Goal: Task Accomplishment & Management: Complete application form

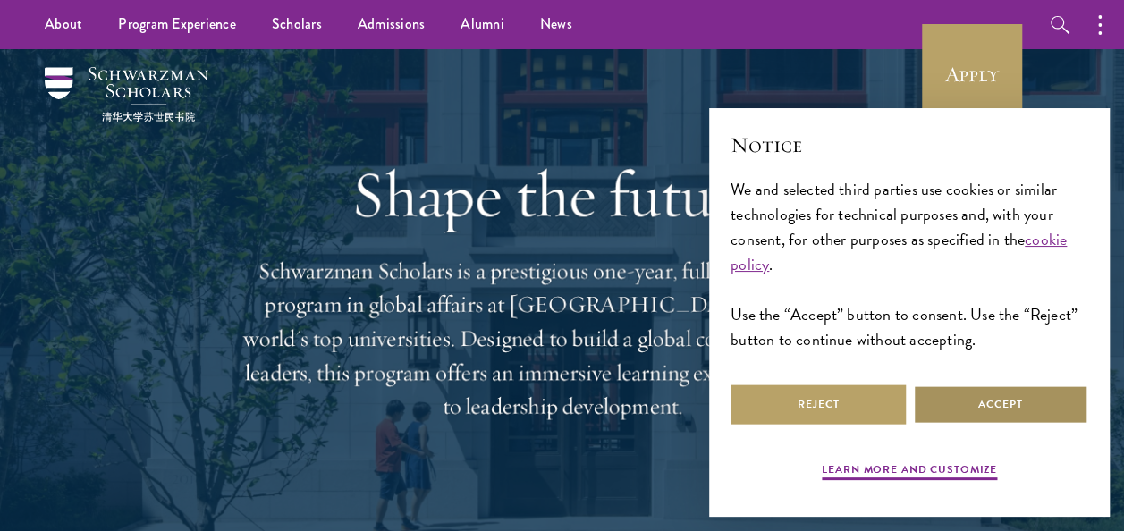
click at [1013, 405] on button "Accept" at bounding box center [1000, 404] width 175 height 40
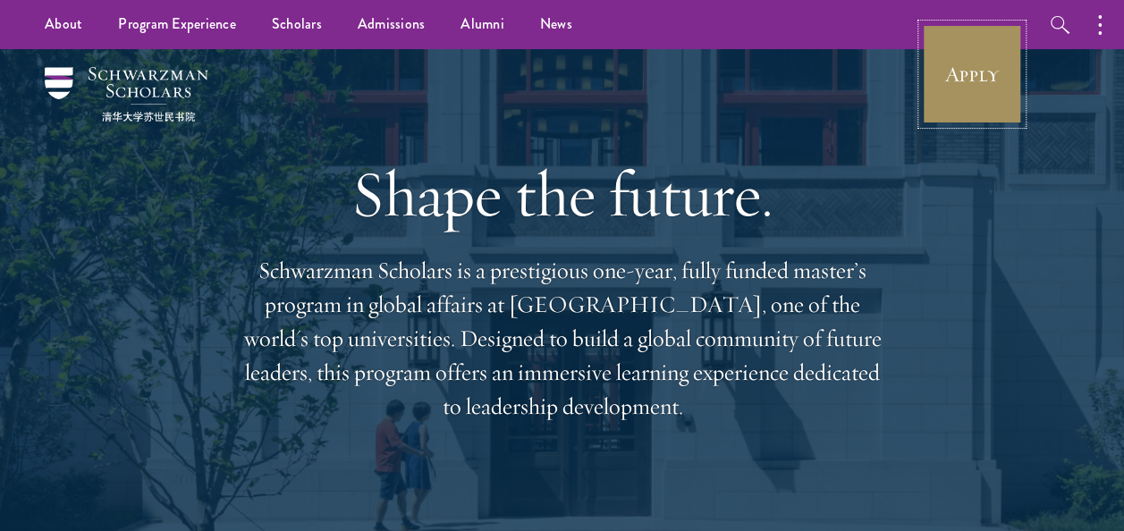
click at [958, 79] on link "Apply" at bounding box center [972, 74] width 100 height 100
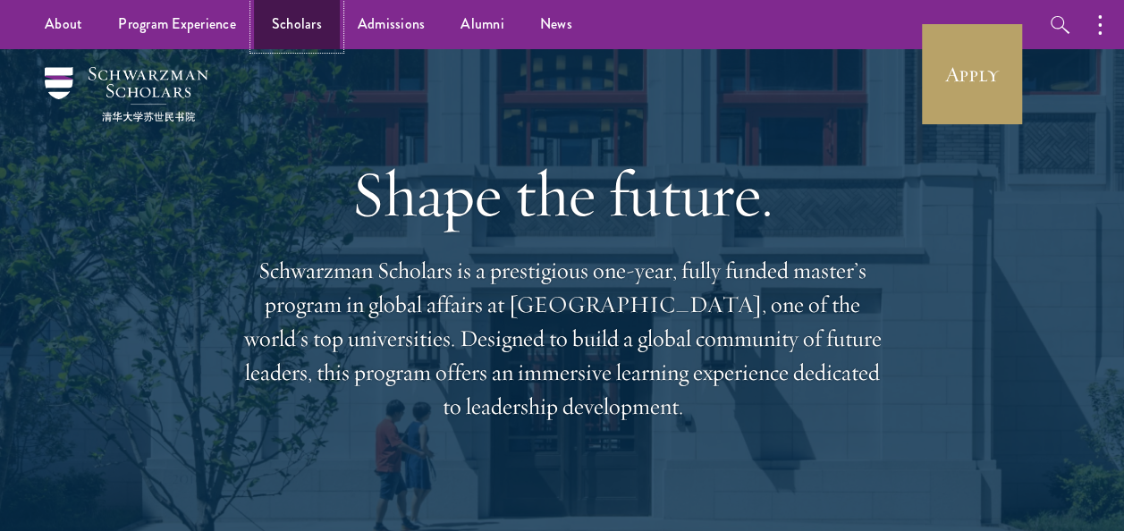
click at [302, 30] on link "Scholars" at bounding box center [297, 24] width 86 height 49
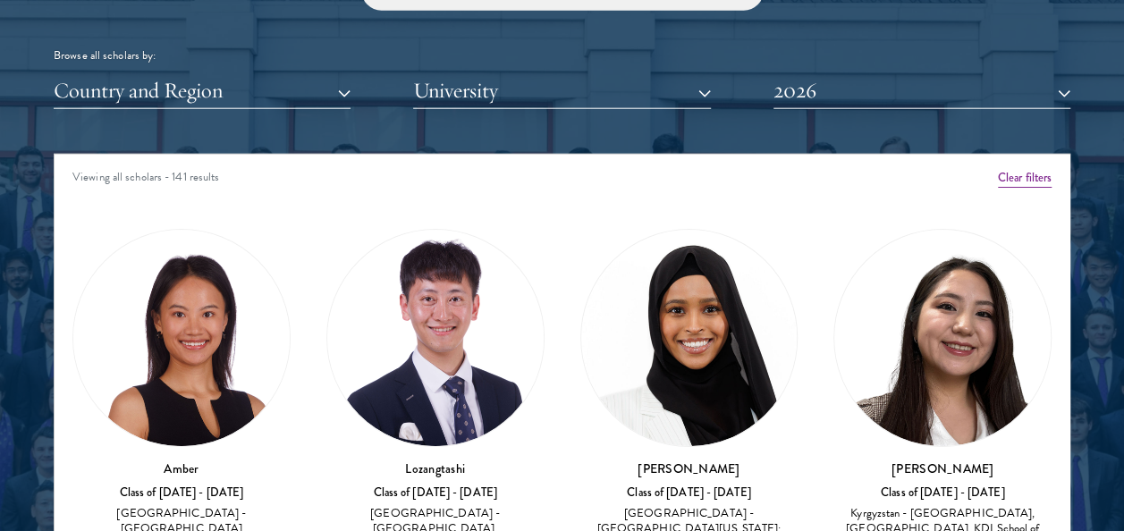
scroll to position [2193, 0]
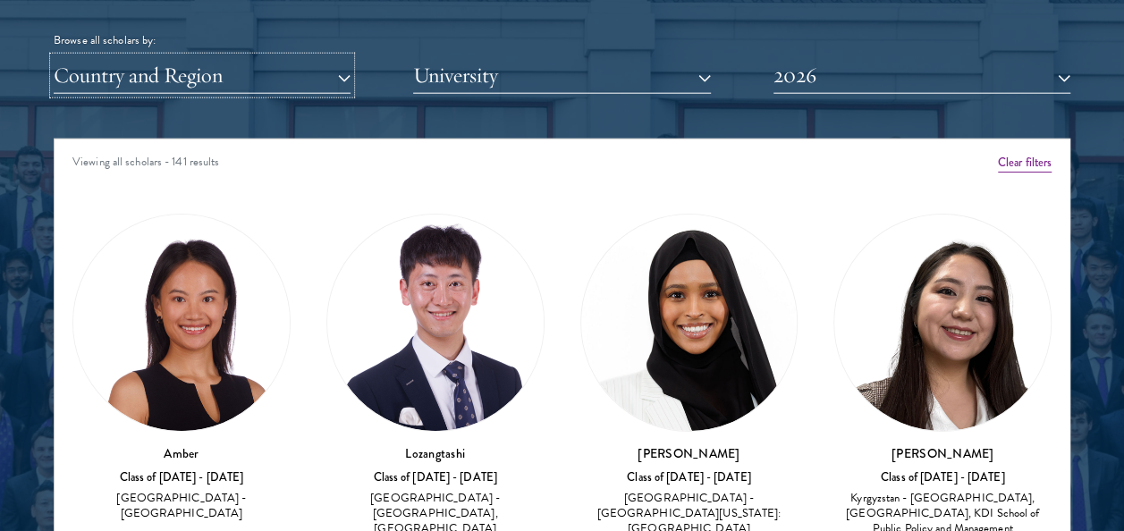
click at [330, 81] on button "Country and Region" at bounding box center [202, 75] width 297 height 37
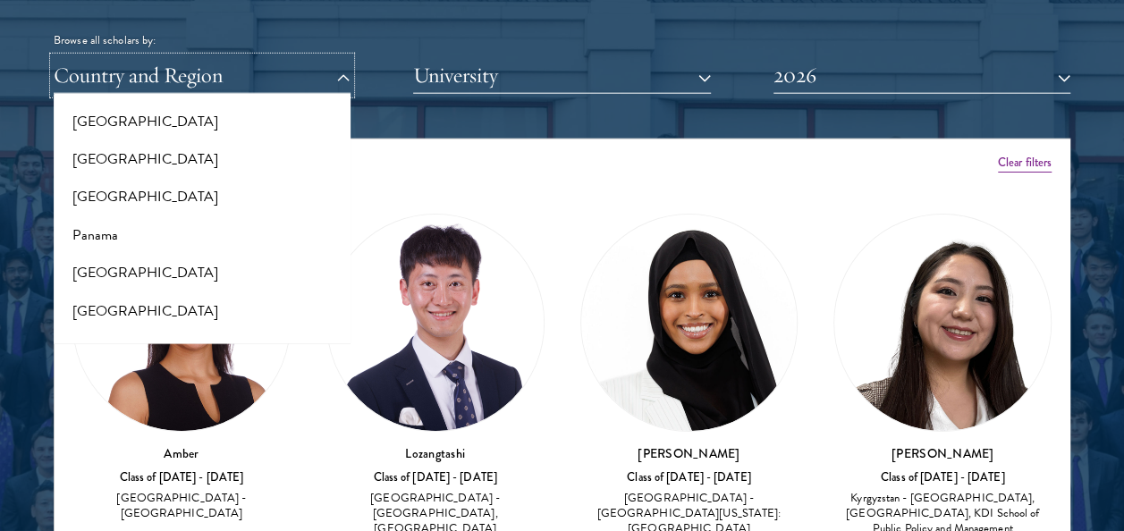
scroll to position [2634, 0]
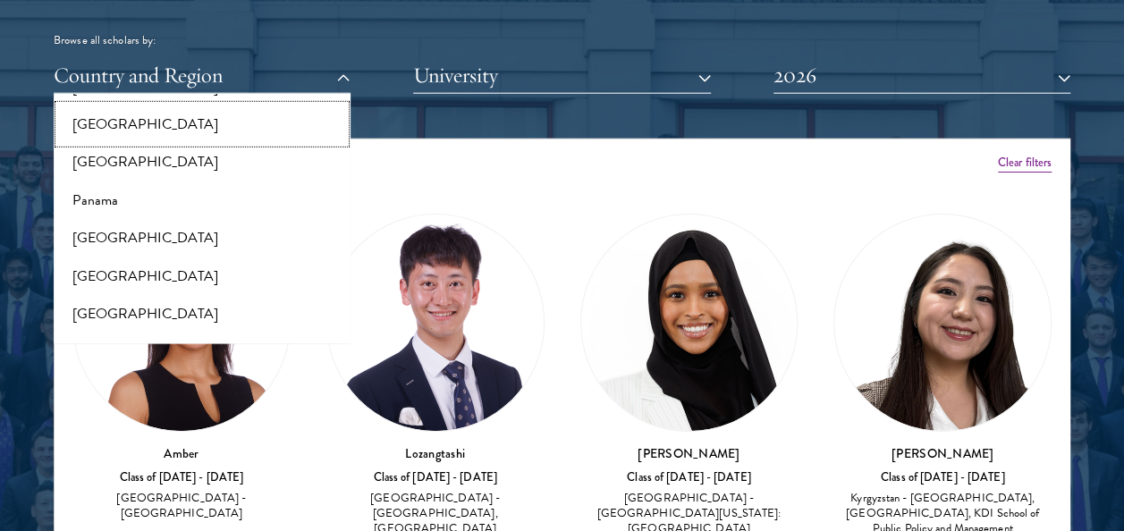
click at [249, 113] on button "[GEOGRAPHIC_DATA]" at bounding box center [202, 124] width 286 height 38
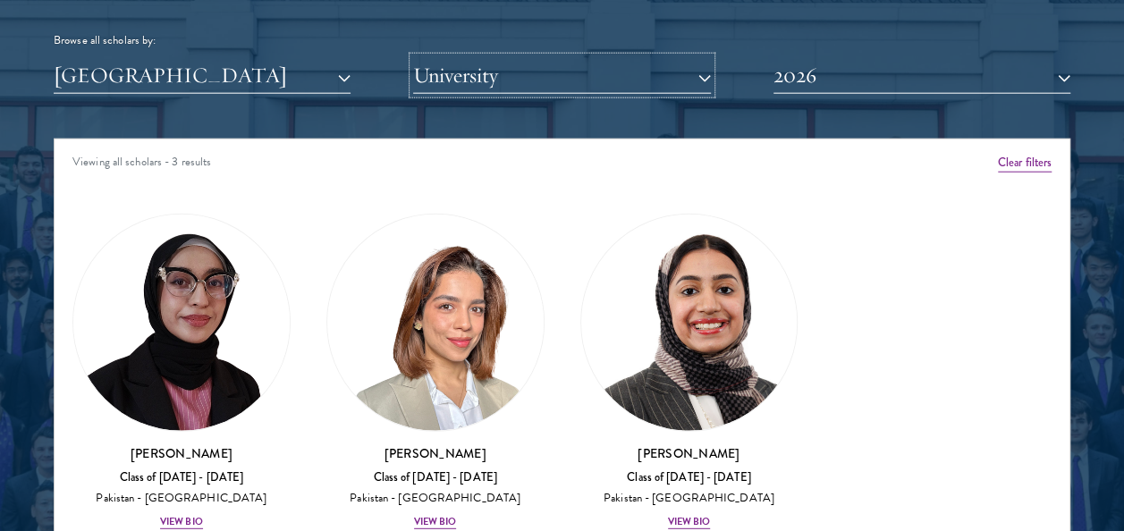
click at [449, 87] on button "University" at bounding box center [561, 75] width 297 height 37
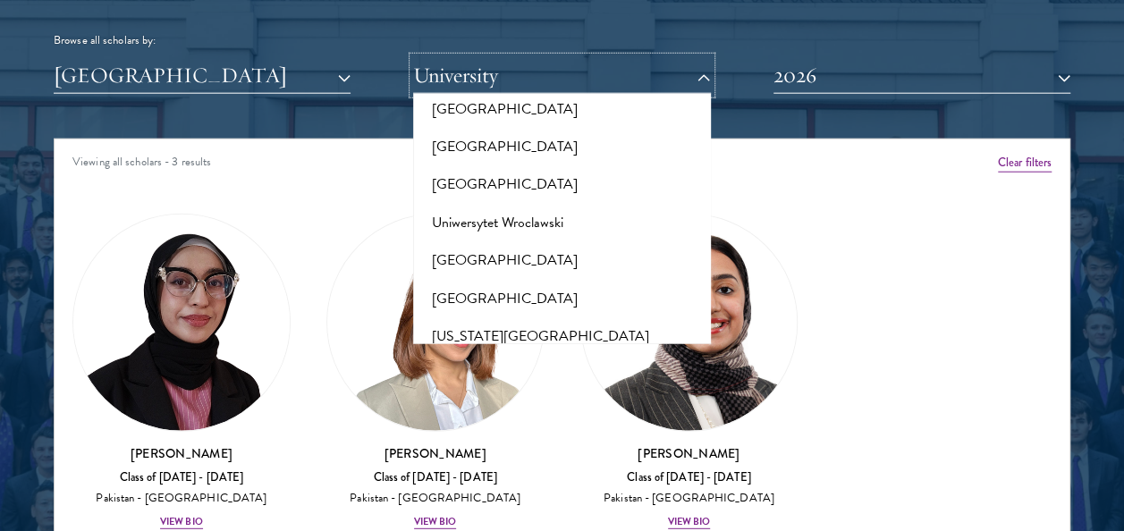
scroll to position [18305, 0]
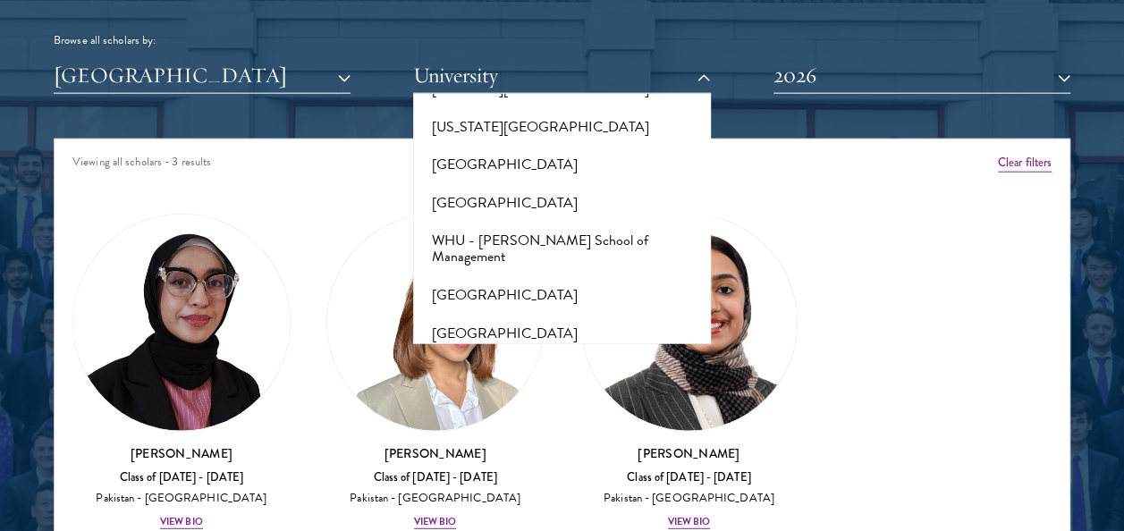
click at [629, 48] on div "Browse all scholars by:" at bounding box center [562, 40] width 1017 height 19
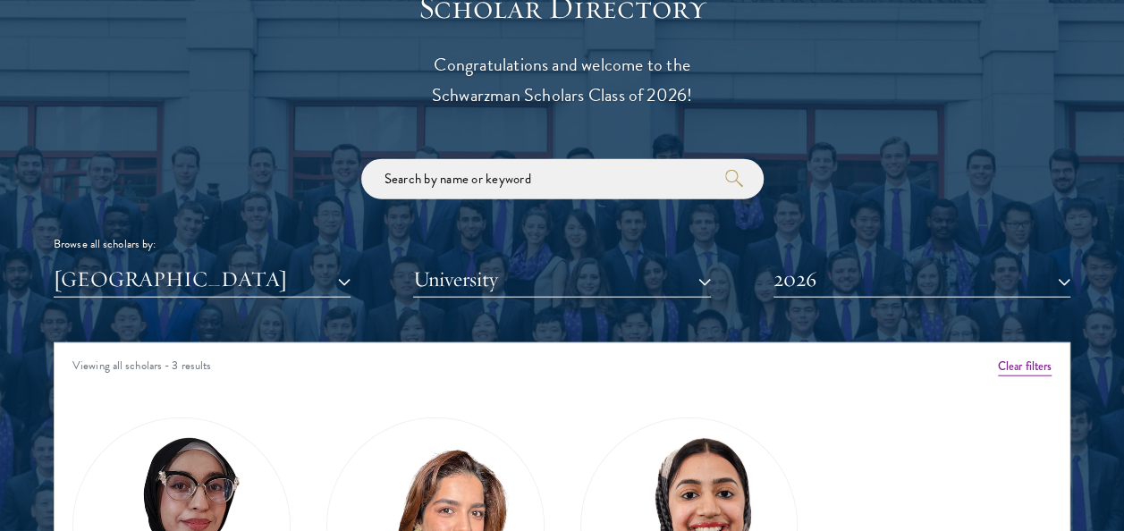
scroll to position [2012, 0]
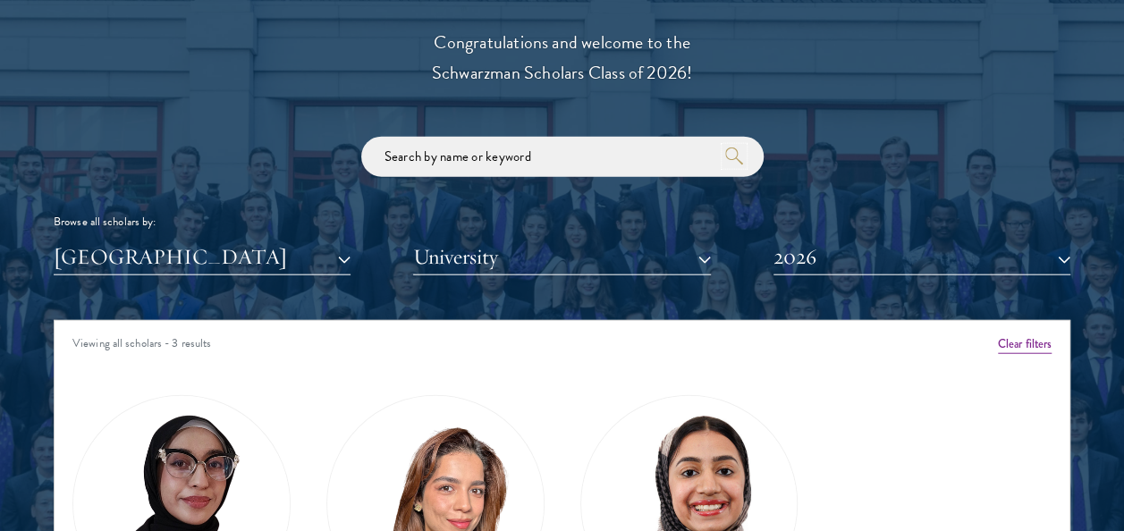
click at [730, 154] on icon "submit" at bounding box center [734, 157] width 18 height 18
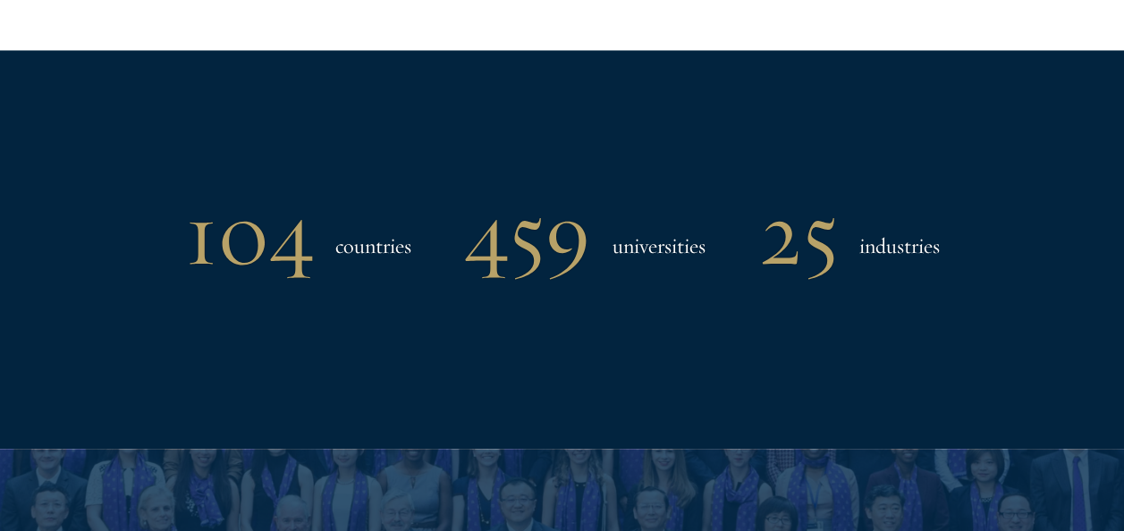
scroll to position [0, 0]
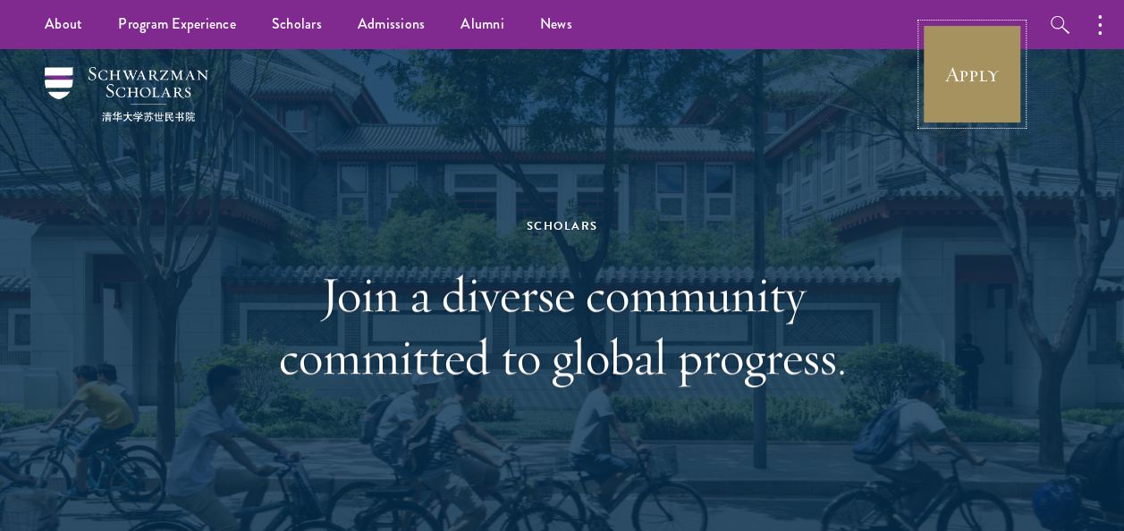
click at [1000, 38] on link "Apply" at bounding box center [972, 74] width 100 height 100
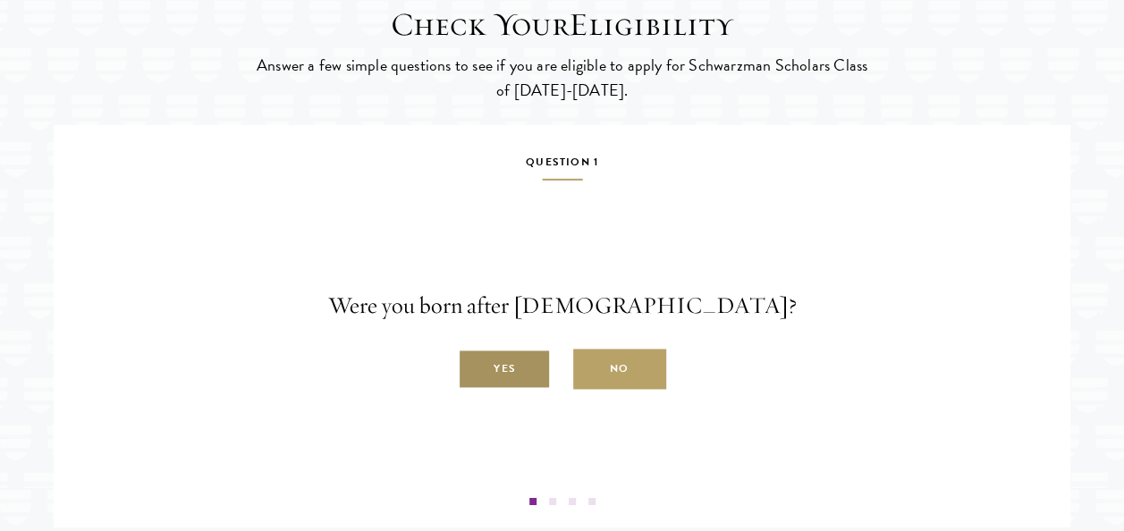
click at [519, 390] on label "Yes" at bounding box center [504, 370] width 93 height 40
click at [474, 367] on input "Yes" at bounding box center [466, 359] width 16 height 16
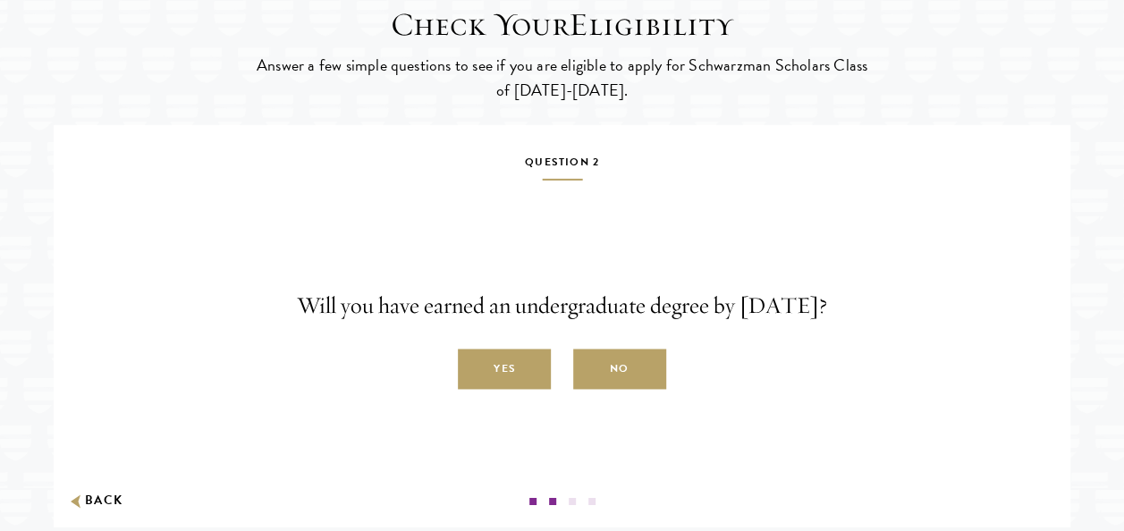
click at [519, 390] on label "Yes" at bounding box center [504, 370] width 93 height 40
click at [474, 367] on input "Yes" at bounding box center [466, 359] width 16 height 16
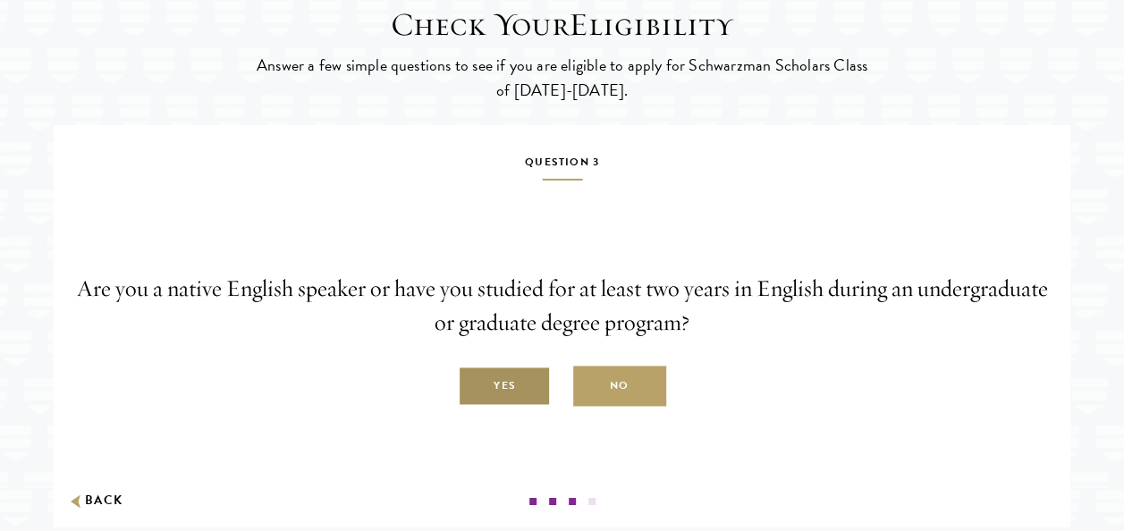
click at [501, 407] on label "Yes" at bounding box center [504, 387] width 93 height 40
click at [474, 384] on input "Yes" at bounding box center [466, 376] width 16 height 16
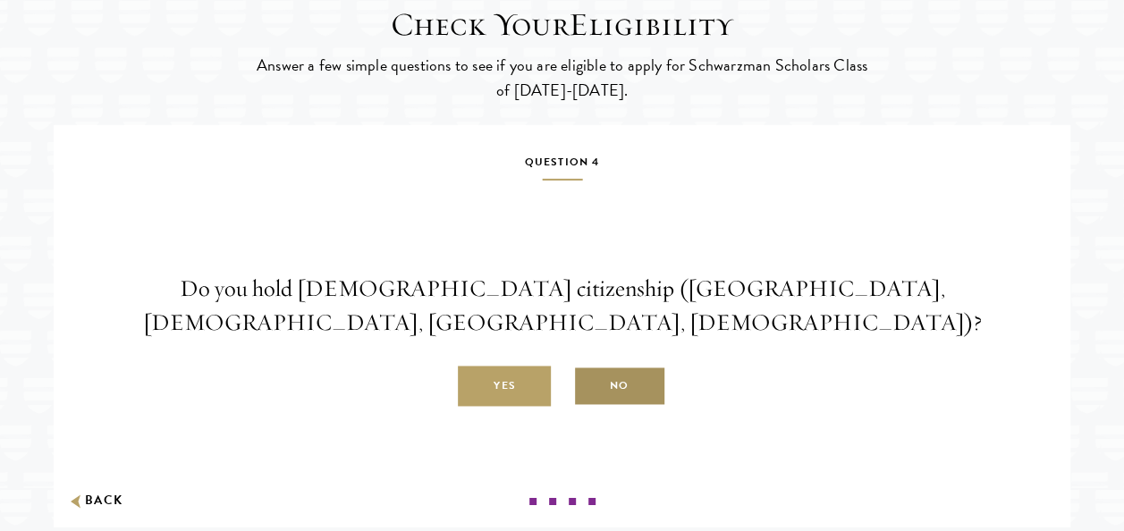
click at [610, 407] on label "No" at bounding box center [619, 387] width 93 height 40
click at [589, 384] on input "No" at bounding box center [581, 376] width 16 height 16
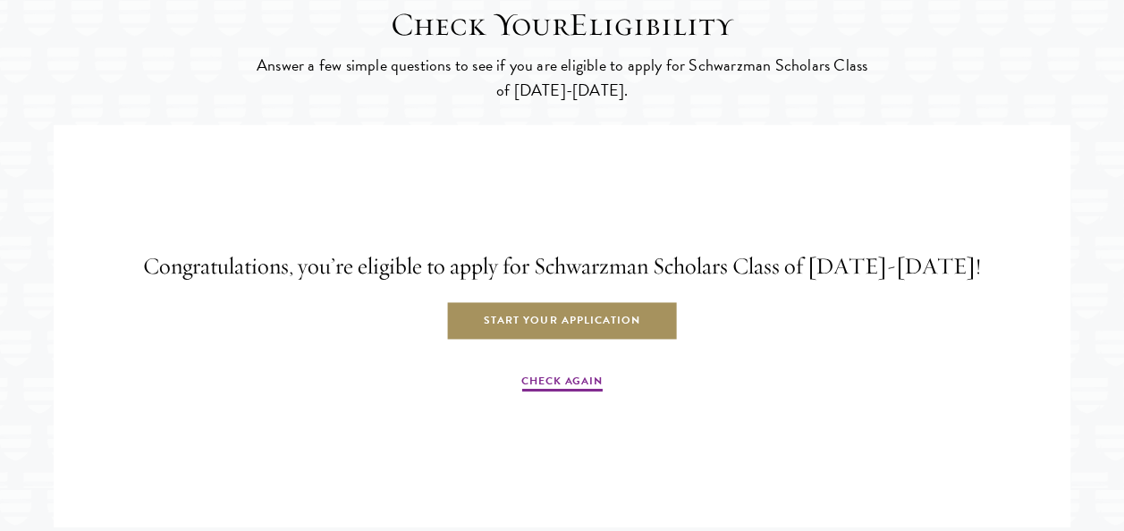
click at [578, 342] on link "Start Your Application" at bounding box center [562, 321] width 232 height 40
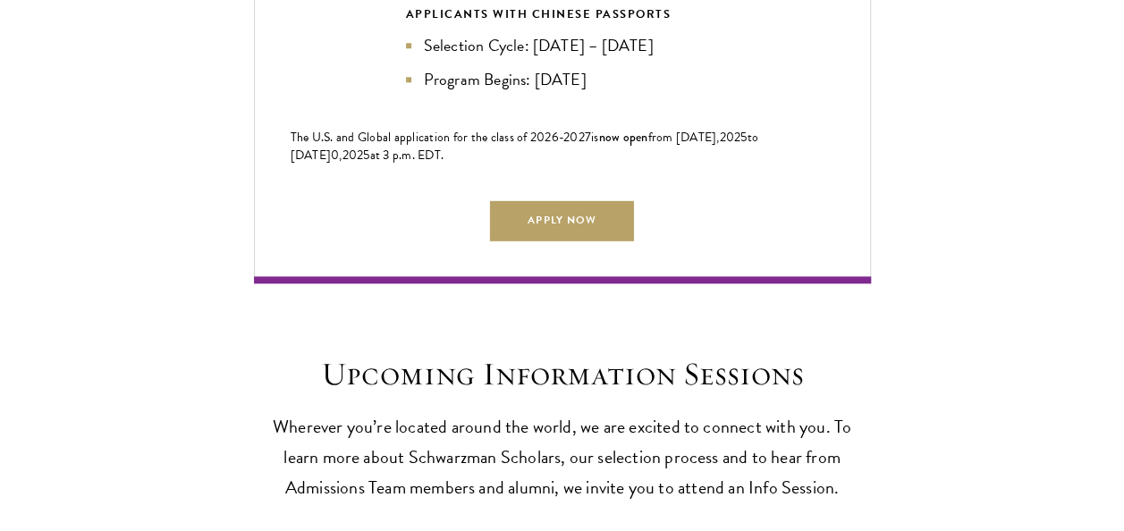
scroll to position [4263, 0]
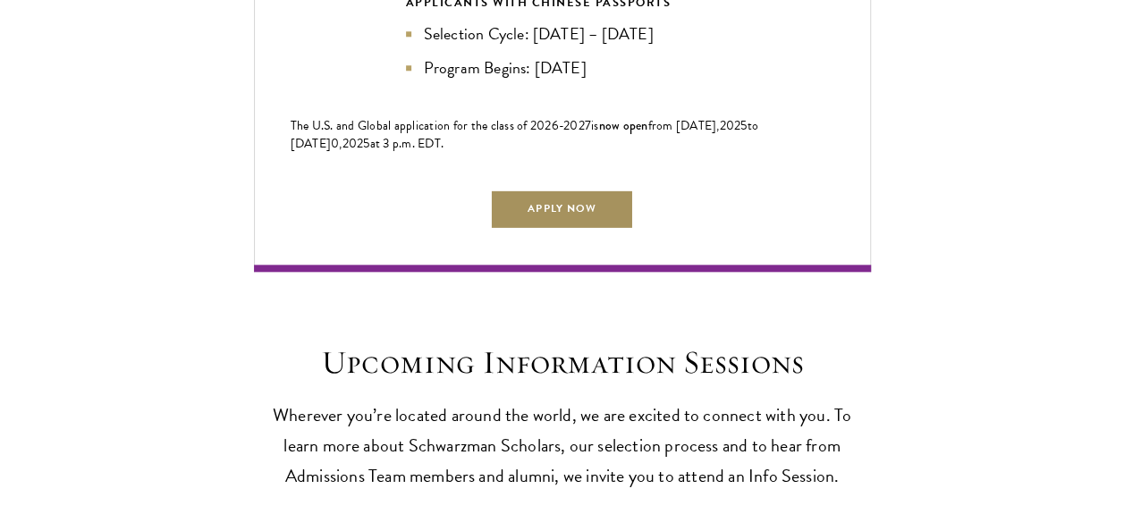
click at [562, 227] on link "Apply Now" at bounding box center [561, 209] width 143 height 40
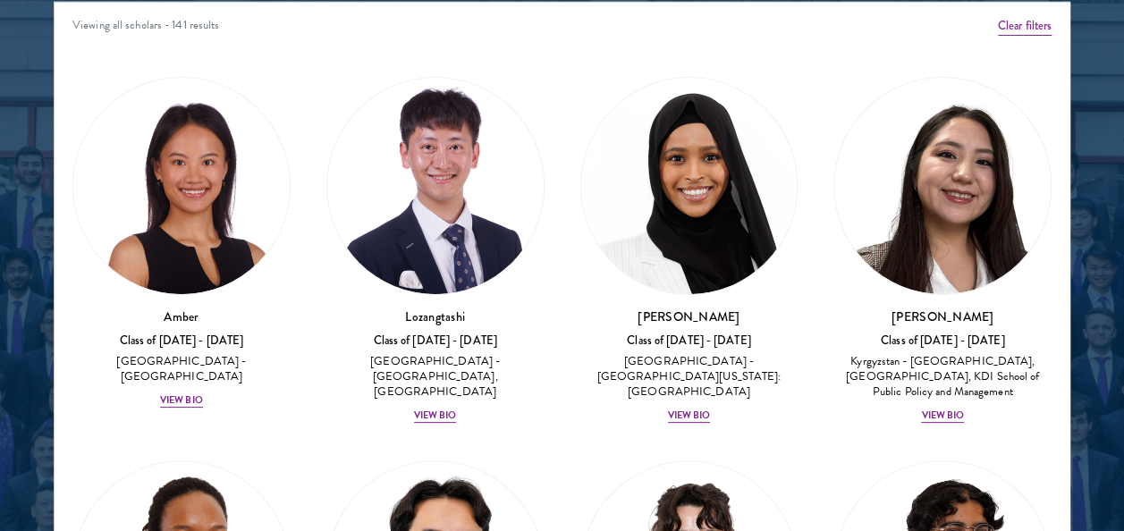
scroll to position [2344, 0]
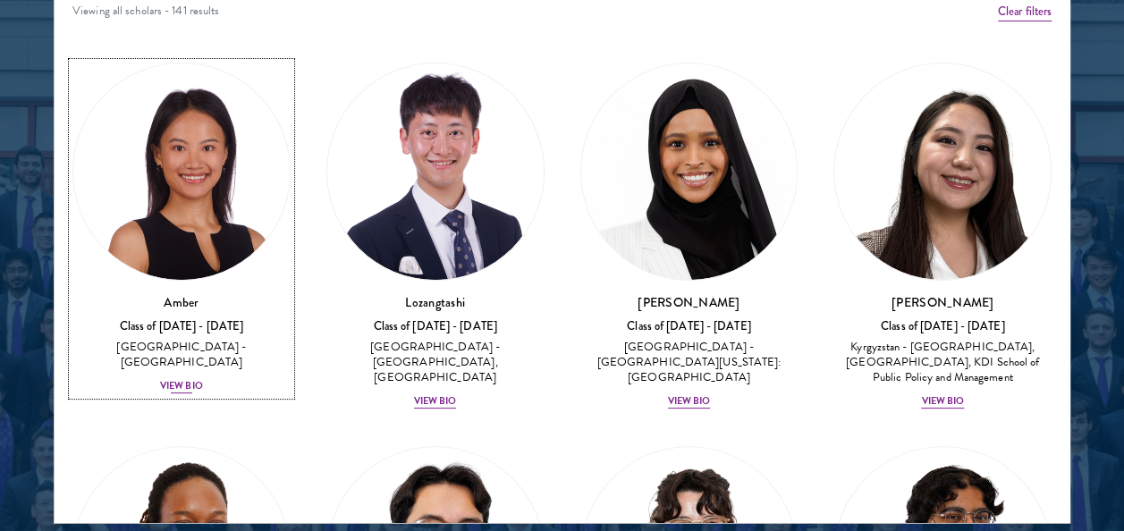
click at [187, 379] on div "View Bio" at bounding box center [181, 386] width 43 height 14
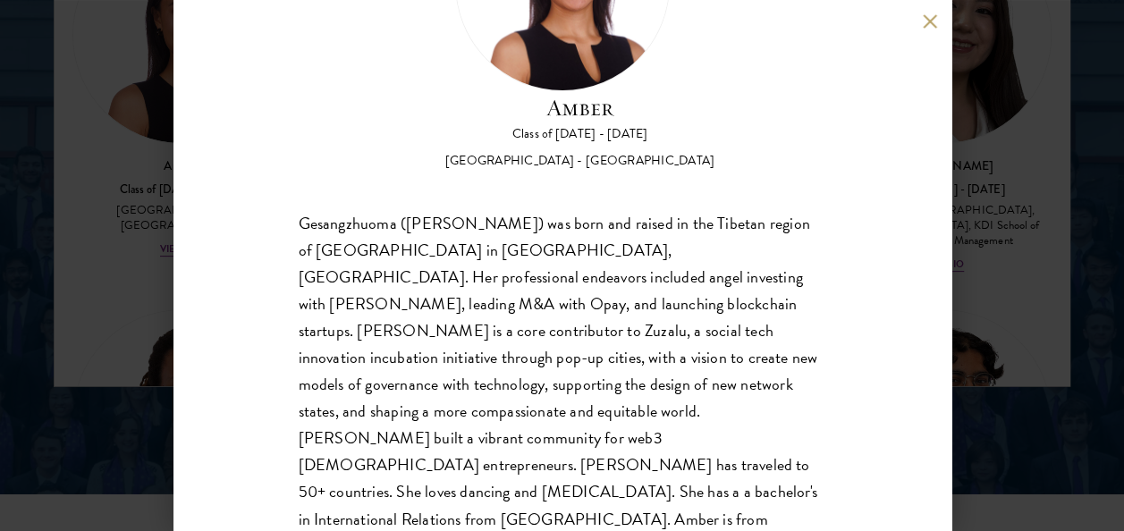
scroll to position [178, 0]
